Goal: Transaction & Acquisition: Purchase product/service

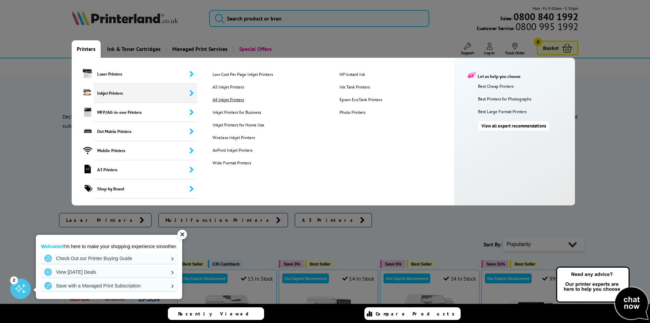
click at [229, 99] on link "A4 Inkjet Printers" at bounding box center [271, 100] width 126 height 6
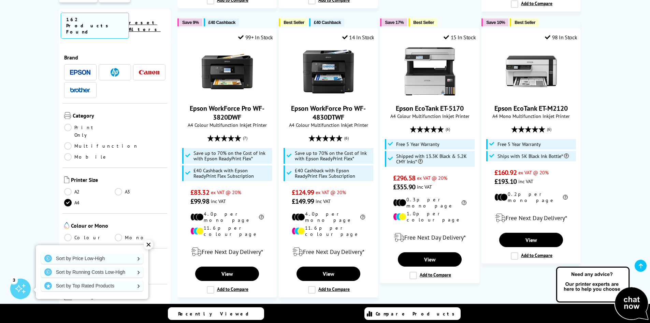
scroll to position [720, 0]
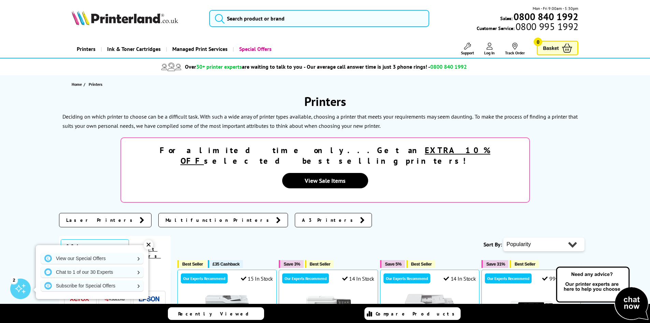
click at [84, 216] on span "Laser Printers" at bounding box center [101, 219] width 70 height 7
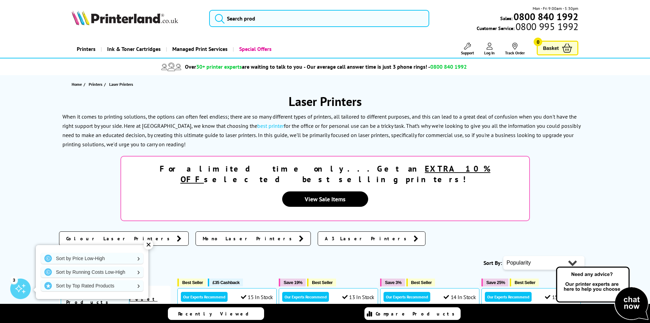
click at [203, 235] on span "Mono Laser Printers" at bounding box center [249, 238] width 93 height 7
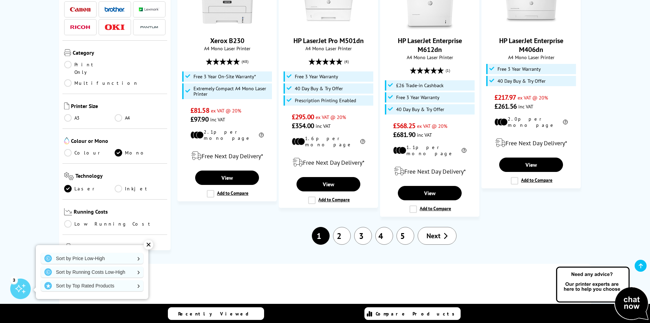
scroll to position [873, 0]
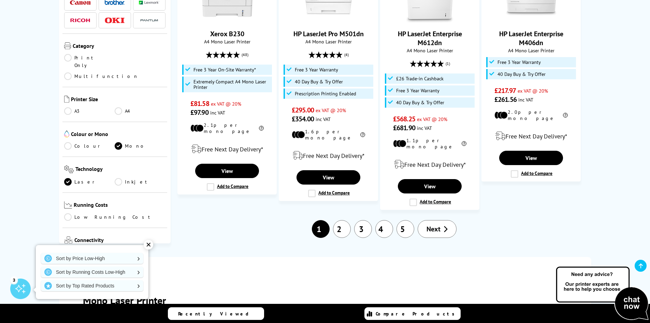
click at [346, 220] on link "2" at bounding box center [342, 229] width 18 height 18
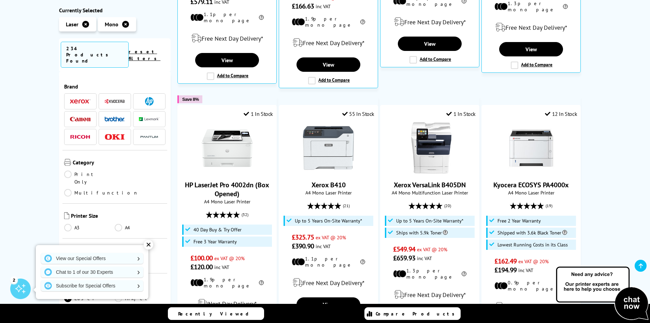
scroll to position [452, 0]
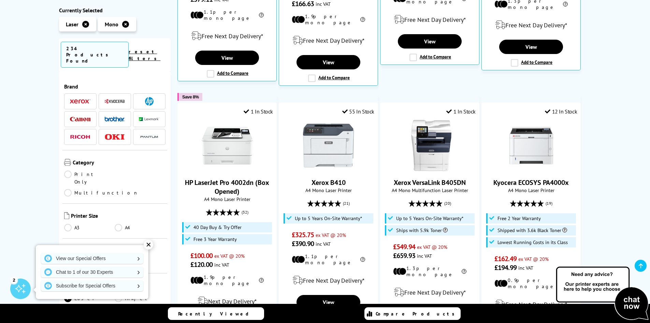
click at [116, 99] on img at bounding box center [114, 101] width 20 height 5
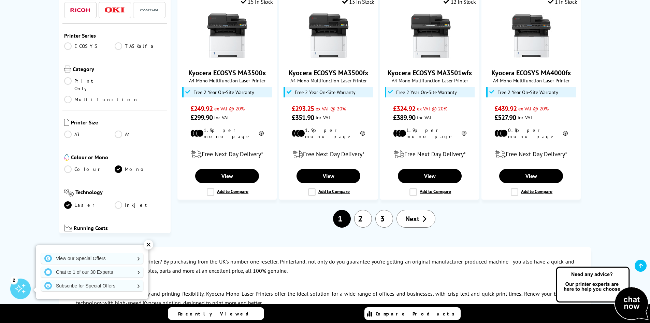
scroll to position [804, 0]
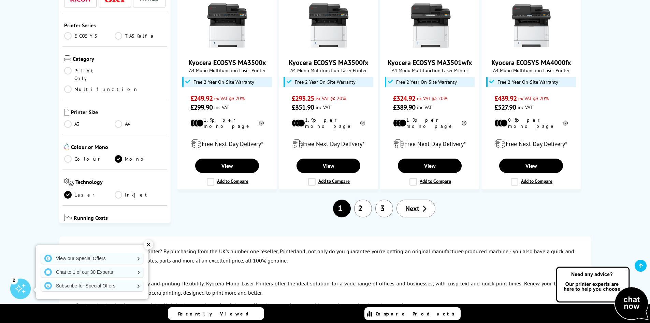
click at [364, 199] on link "2" at bounding box center [363, 208] width 18 height 18
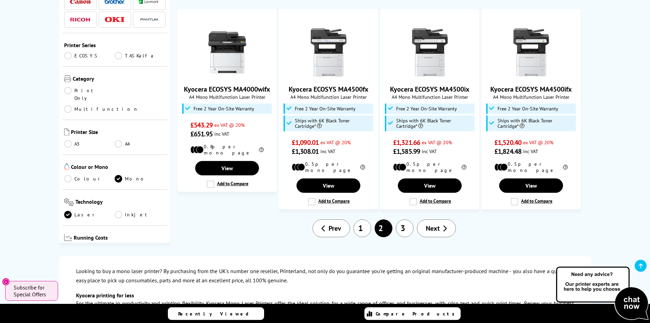
scroll to position [738, 0]
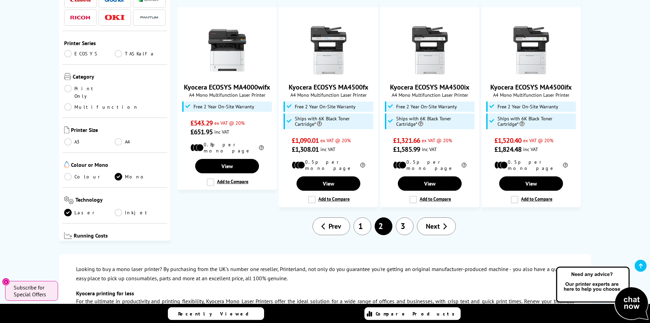
click at [408, 217] on link "3" at bounding box center [405, 226] width 18 height 18
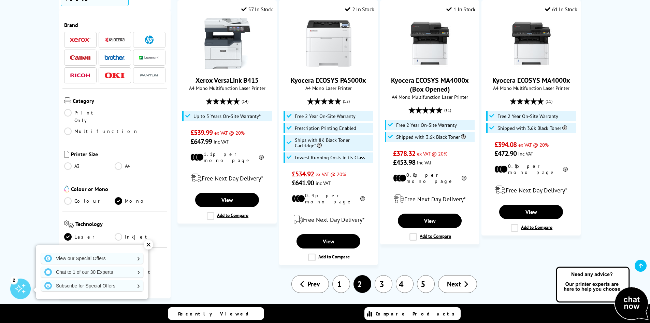
click at [114, 55] on img at bounding box center [114, 57] width 20 height 5
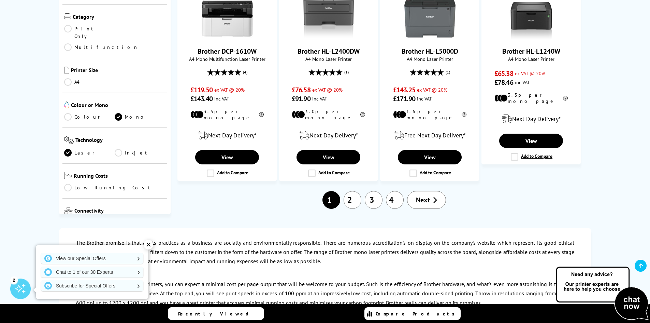
scroll to position [588, 0]
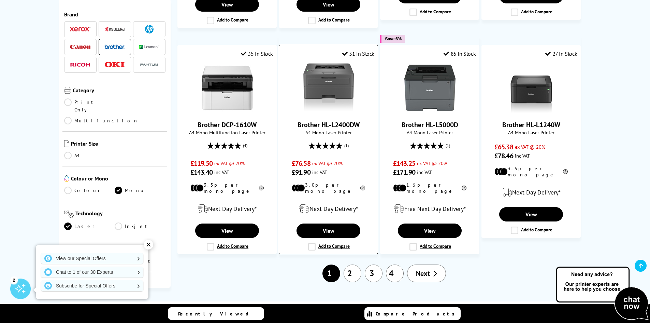
click at [333, 76] on img at bounding box center [328, 87] width 51 height 51
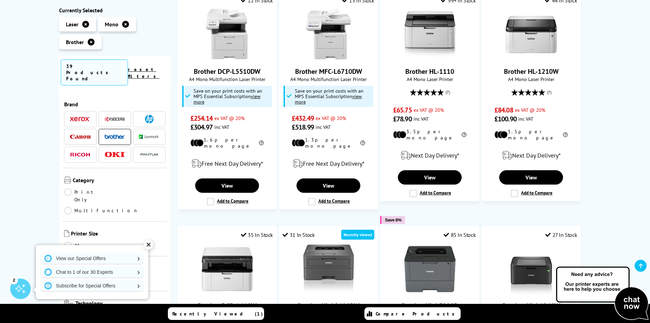
scroll to position [367, 0]
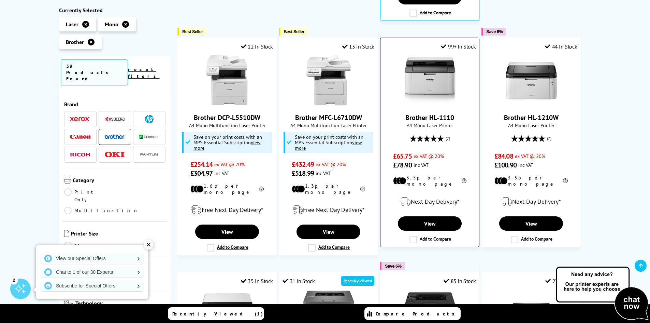
click at [434, 83] on img at bounding box center [430, 80] width 51 height 51
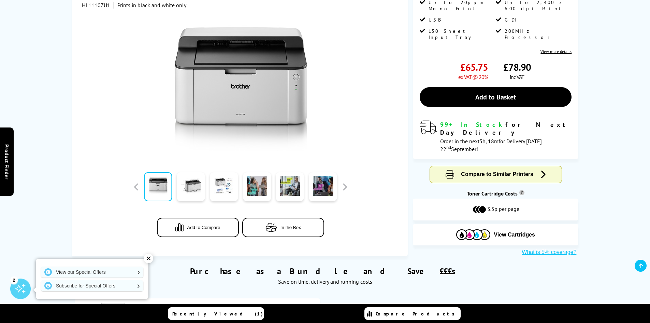
scroll to position [151, 0]
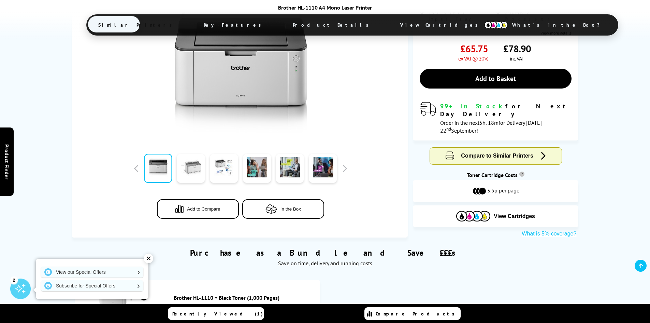
click at [199, 154] on link at bounding box center [191, 168] width 28 height 29
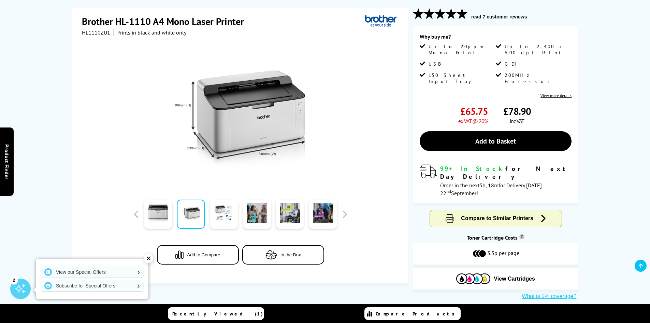
scroll to position [70, 0]
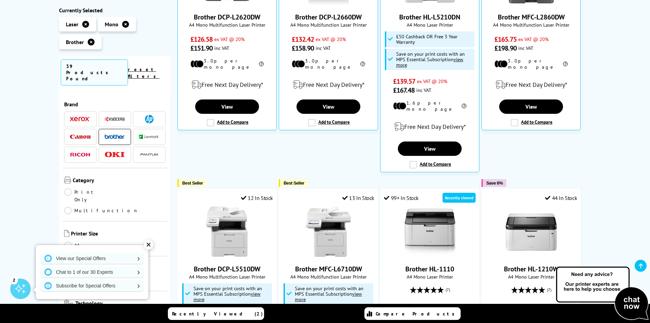
scroll to position [218, 0]
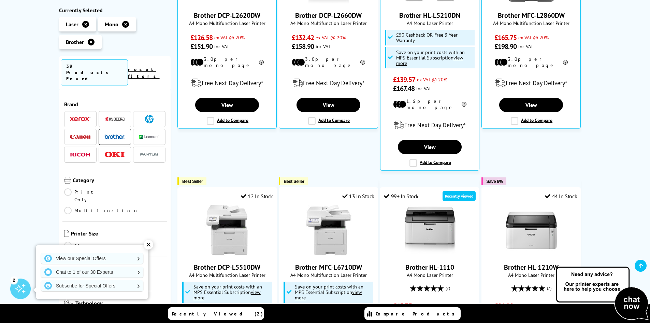
click at [82, 135] on img at bounding box center [80, 137] width 20 height 4
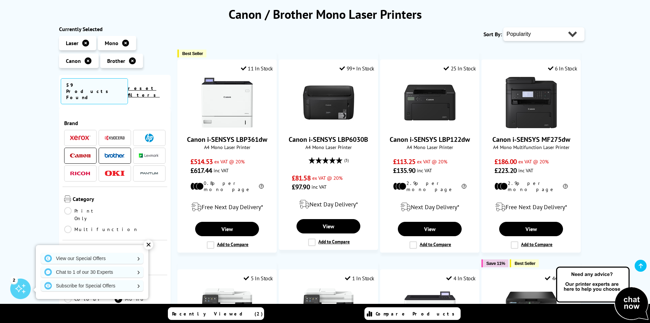
scroll to position [94, 0]
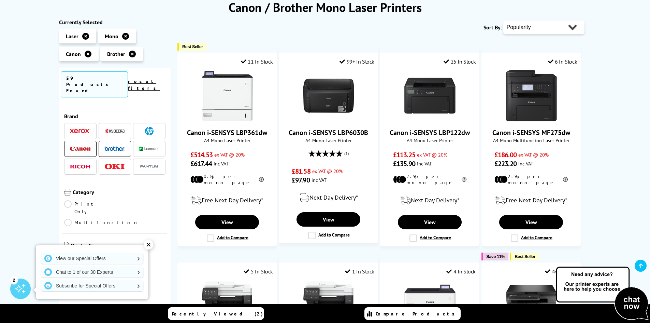
click at [144, 144] on span at bounding box center [149, 148] width 20 height 9
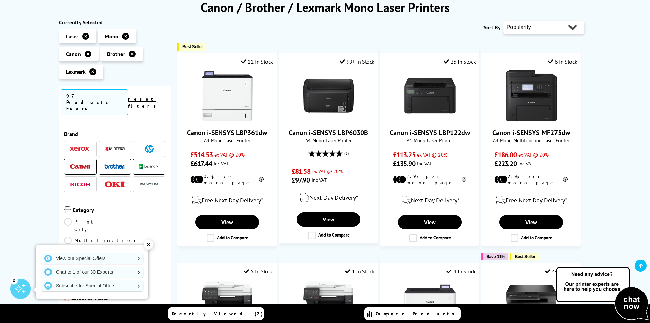
click at [115, 164] on img at bounding box center [114, 166] width 20 height 5
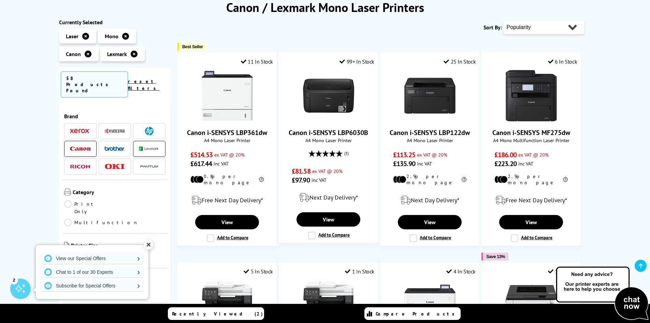
click at [84, 146] on img at bounding box center [80, 148] width 20 height 4
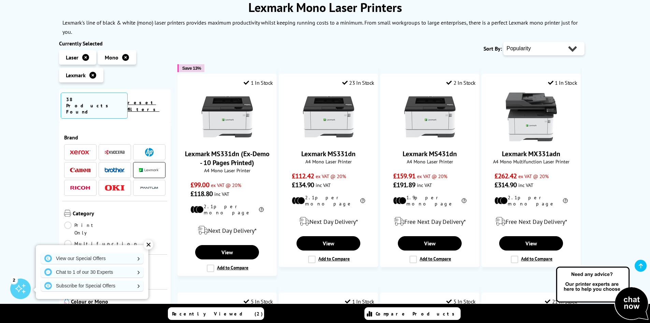
click at [143, 148] on span at bounding box center [149, 152] width 20 height 9
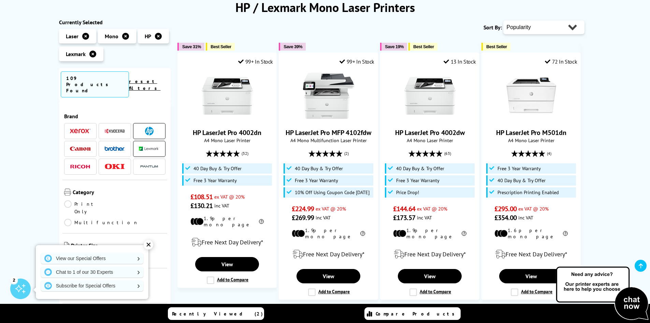
click at [147, 144] on span at bounding box center [149, 148] width 20 height 9
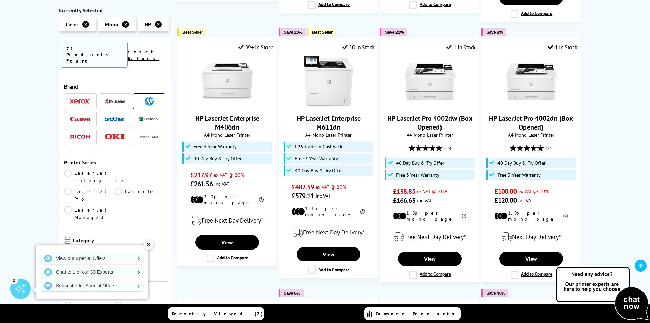
scroll to position [460, 0]
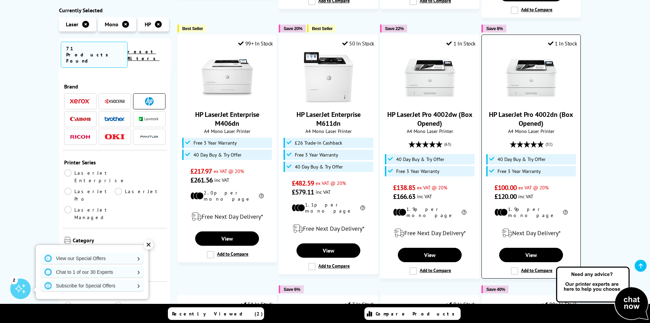
click at [535, 65] on img at bounding box center [531, 77] width 51 height 51
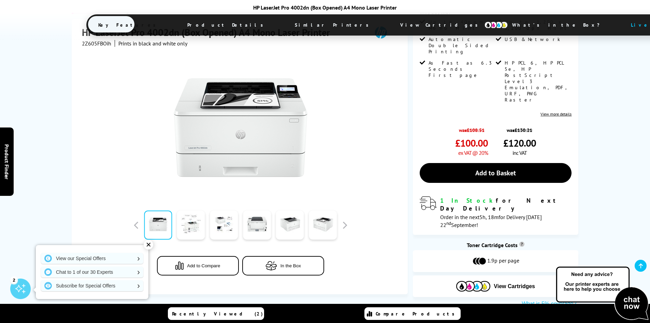
scroll to position [158, 0]
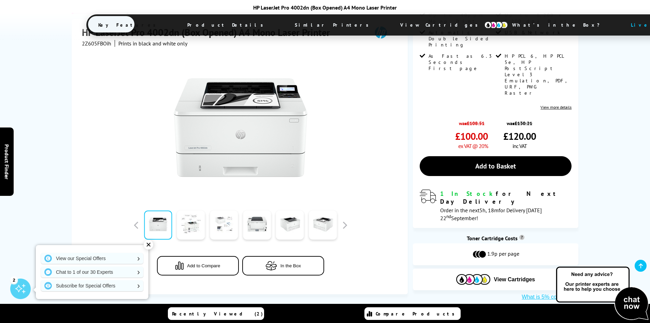
click at [224, 211] on link at bounding box center [224, 225] width 28 height 29
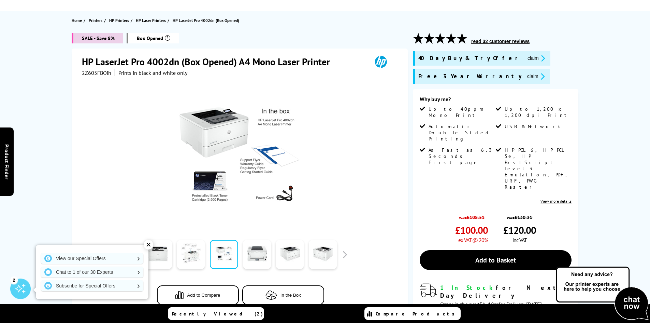
scroll to position [0, 0]
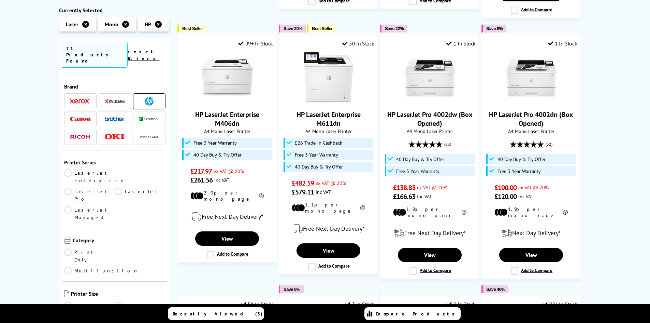
scroll to position [467, 0]
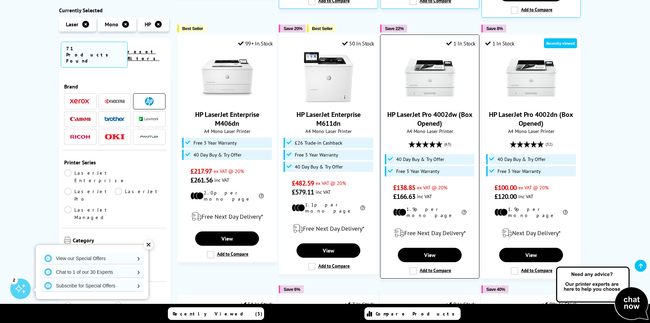
click at [436, 70] on img at bounding box center [430, 77] width 51 height 51
click at [116, 99] on img at bounding box center [114, 101] width 20 height 5
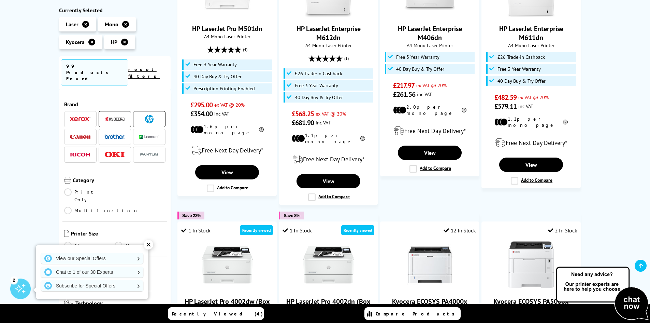
click at [149, 111] on li at bounding box center [149, 119] width 32 height 16
click at [149, 115] on img at bounding box center [149, 119] width 9 height 9
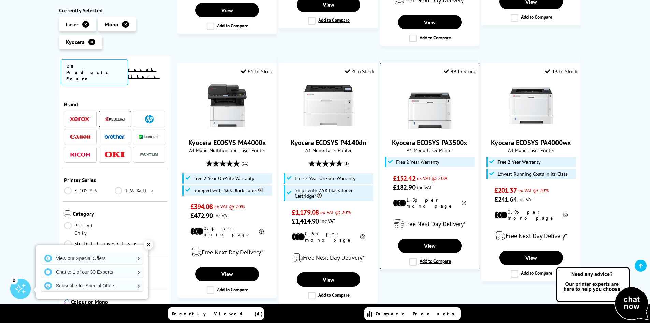
click at [441, 89] on img at bounding box center [430, 105] width 51 height 51
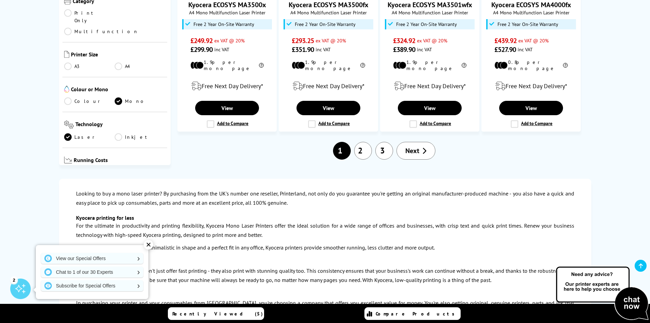
scroll to position [874, 0]
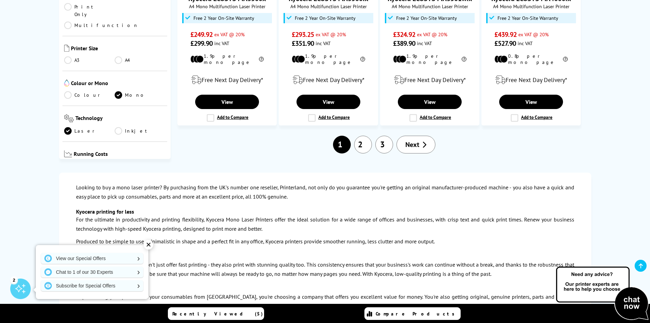
click at [650, 159] on div "Looking to buy a mono laser printer? By purchasing from the UK's number one res…" at bounding box center [325, 259] width 650 height 201
click at [363, 136] on link "2" at bounding box center [363, 145] width 18 height 18
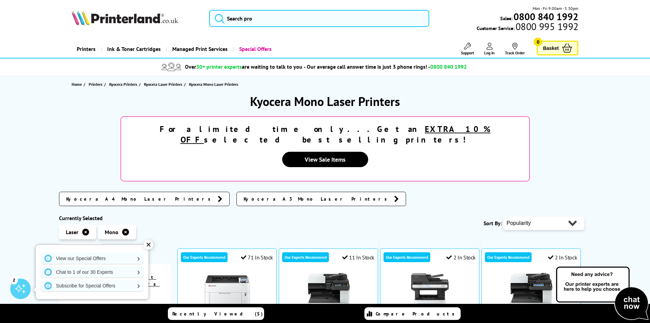
click at [91, 246] on icon at bounding box center [91, 249] width 7 height 7
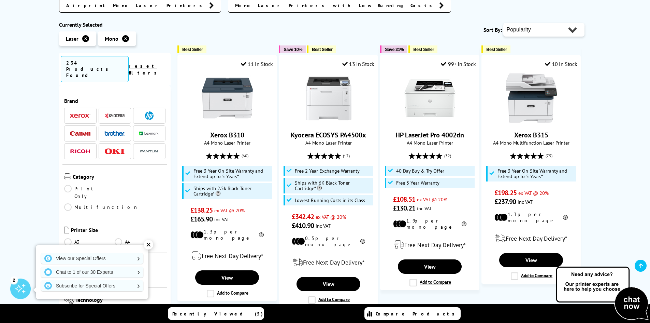
scroll to position [230, 0]
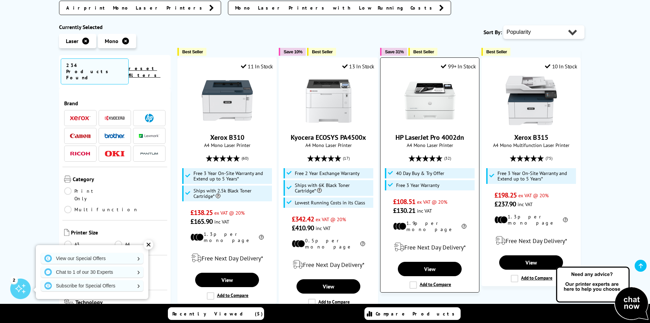
click at [430, 75] on img at bounding box center [430, 100] width 51 height 51
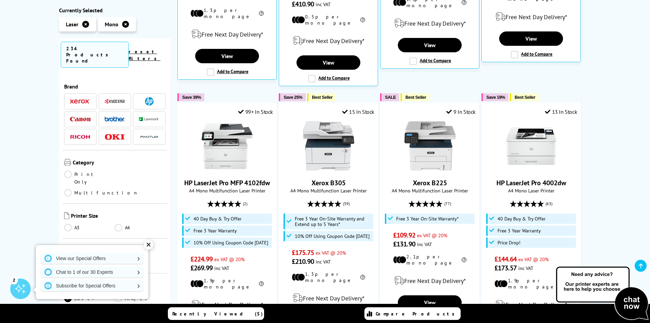
scroll to position [472, 0]
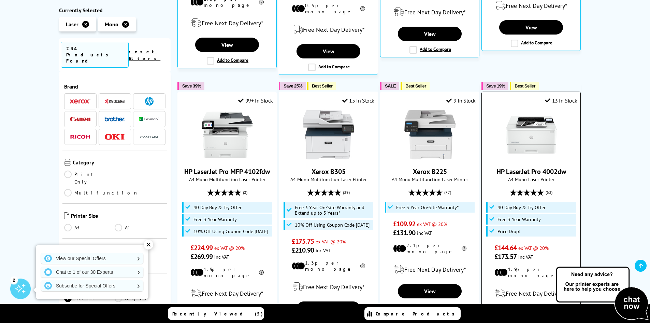
click at [531, 109] on img at bounding box center [531, 134] width 51 height 51
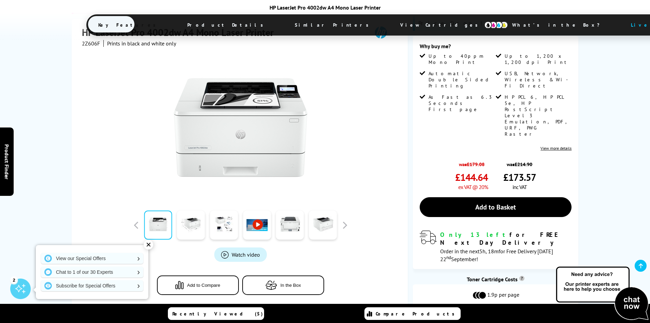
scroll to position [131, 0]
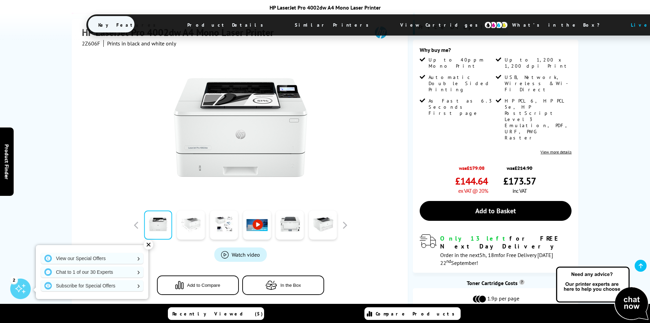
click at [198, 216] on link at bounding box center [191, 225] width 28 height 29
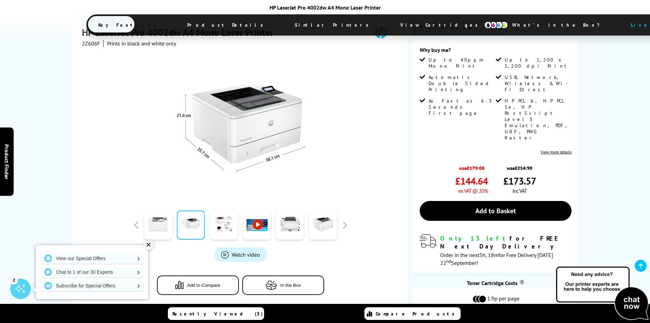
click at [161, 212] on link at bounding box center [158, 225] width 28 height 29
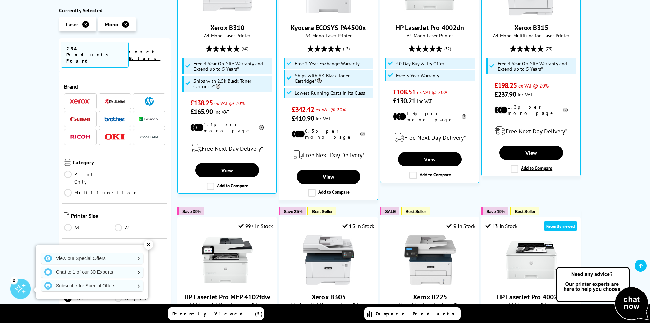
scroll to position [355, 0]
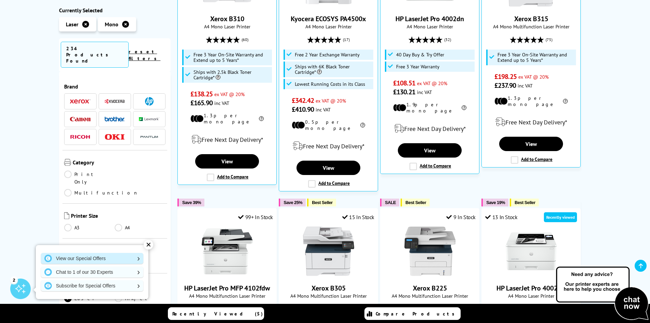
click at [99, 257] on link "View our Special Offers" at bounding box center [92, 258] width 102 height 11
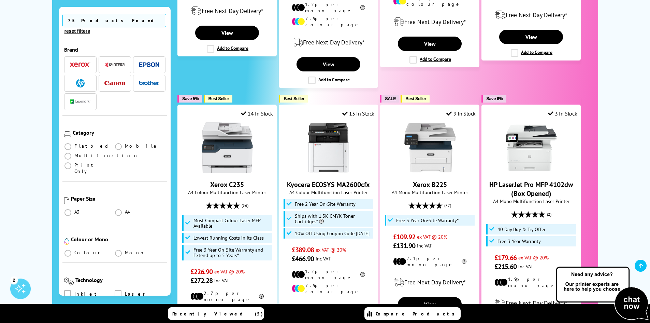
scroll to position [700, 0]
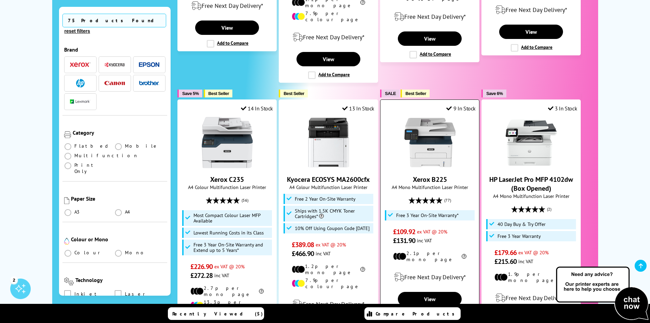
click at [436, 125] on img at bounding box center [430, 142] width 51 height 51
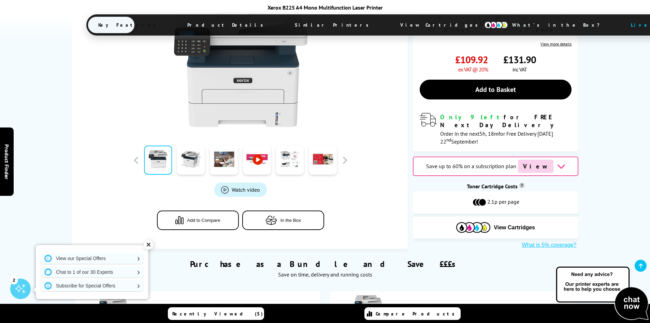
scroll to position [136, 0]
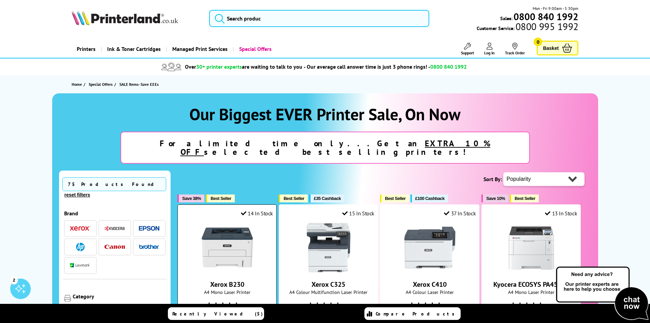
click at [233, 238] on img at bounding box center [227, 247] width 51 height 51
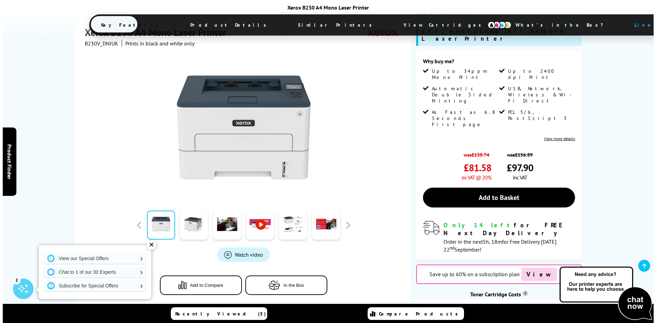
scroll to position [121, 0]
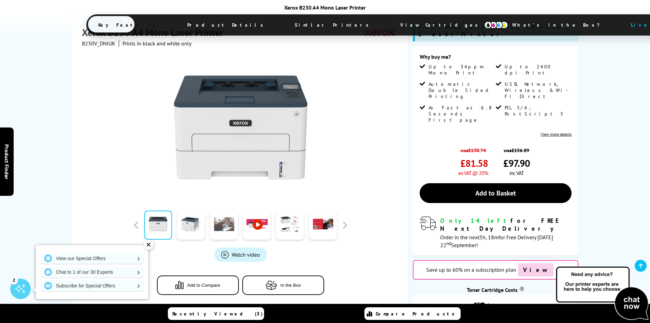
click at [225, 222] on link at bounding box center [224, 225] width 28 height 29
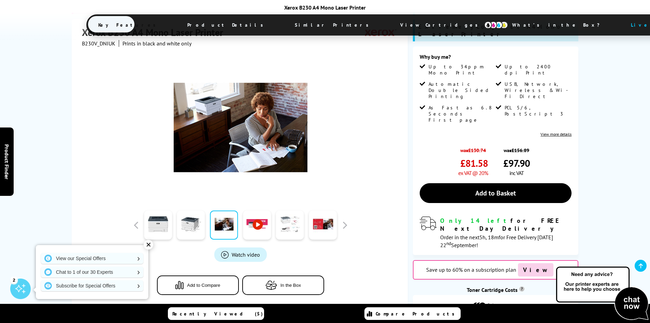
click at [290, 228] on link at bounding box center [290, 225] width 28 height 29
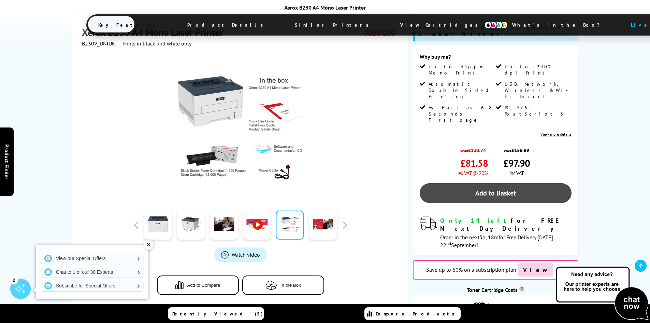
click at [506, 183] on link "Add to Basket" at bounding box center [496, 193] width 152 height 20
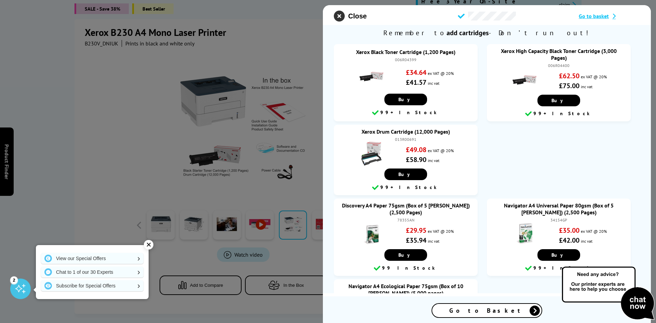
click at [336, 16] on icon "close modal" at bounding box center [339, 16] width 11 height 11
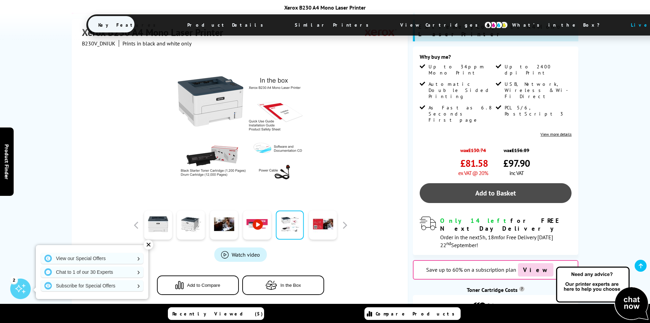
click at [500, 183] on link "Add to Basket" at bounding box center [496, 193] width 152 height 20
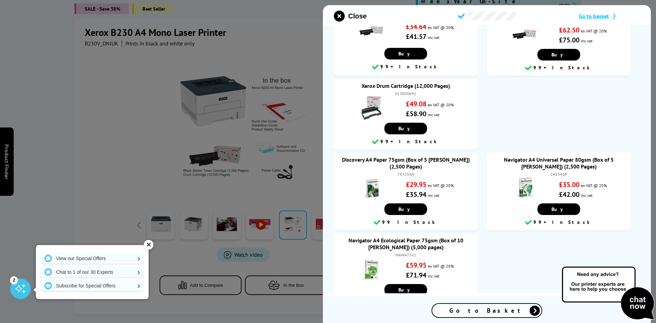
scroll to position [78, 0]
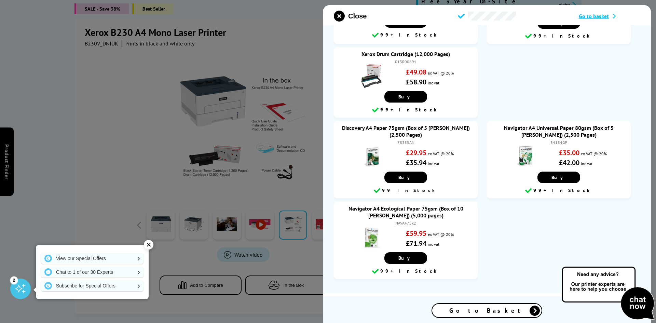
click at [499, 310] on span "Go to Basket" at bounding box center [486, 310] width 75 height 8
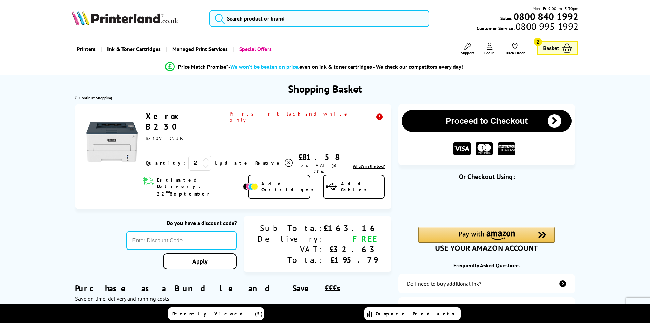
click at [203, 163] on icon at bounding box center [206, 166] width 6 height 6
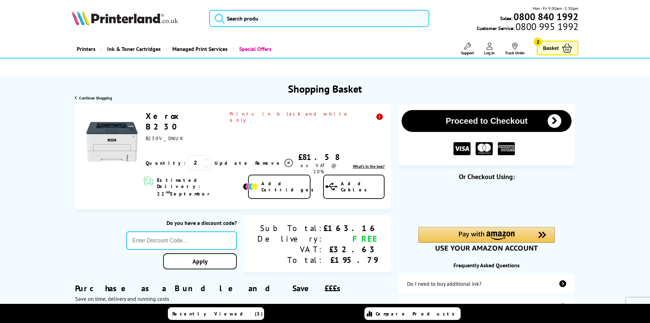
click at [491, 120] on button "Proceed to Checkout" at bounding box center [487, 121] width 170 height 22
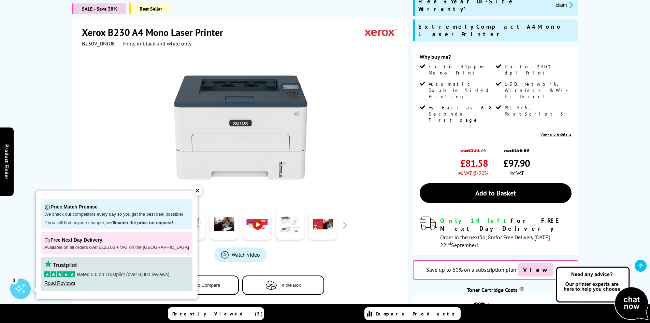
click at [289, 224] on link at bounding box center [290, 225] width 28 height 29
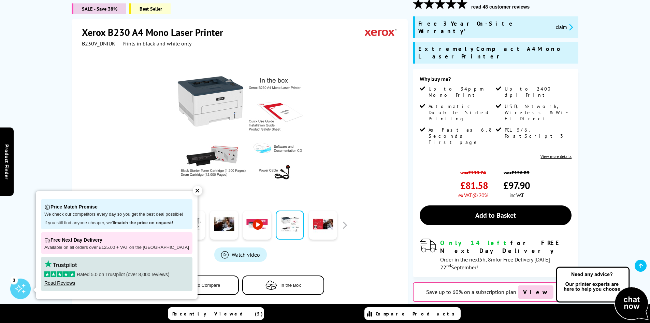
scroll to position [116, 0]
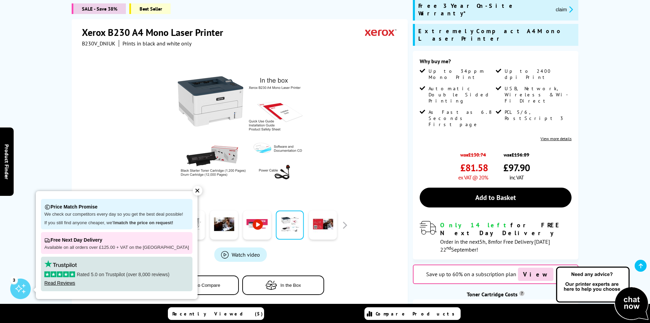
click at [193, 190] on div "✕" at bounding box center [198, 191] width 10 height 10
